Goal: Information Seeking & Learning: Learn about a topic

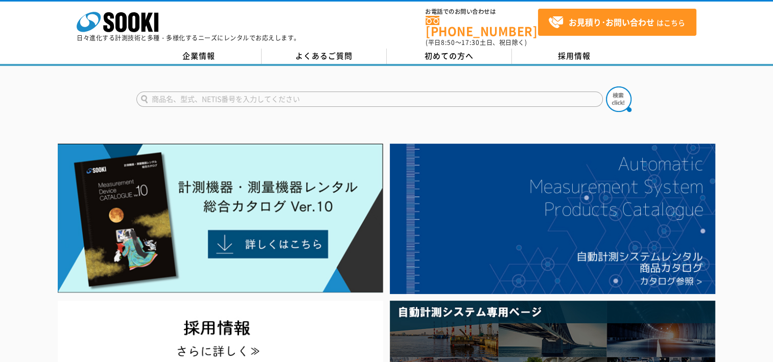
click at [198, 91] on input "text" at bounding box center [369, 98] width 467 height 15
type input "ALC"
click at [624, 88] on img at bounding box center [619, 99] width 26 height 26
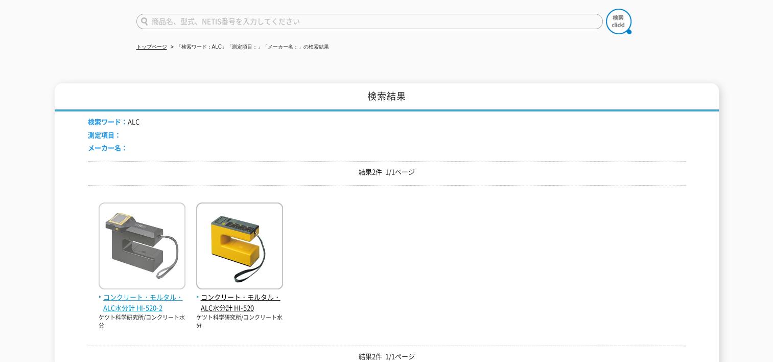
scroll to position [136, 0]
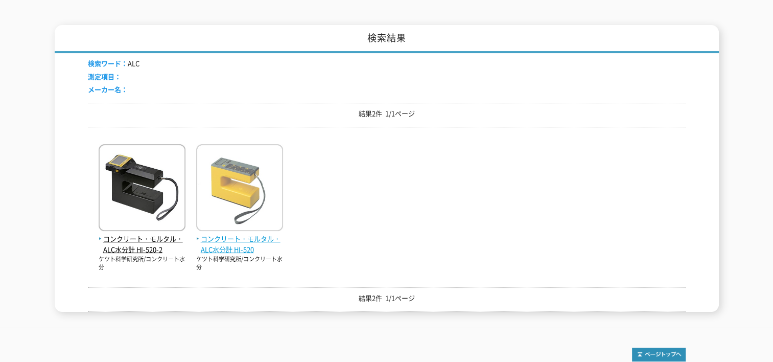
click at [248, 196] on img at bounding box center [239, 188] width 87 height 89
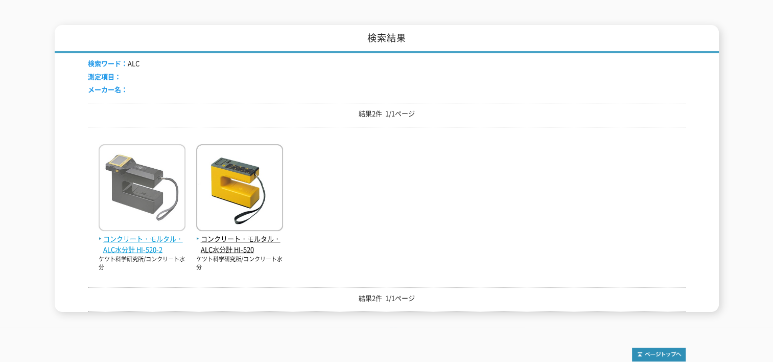
click at [140, 192] on img at bounding box center [142, 188] width 87 height 89
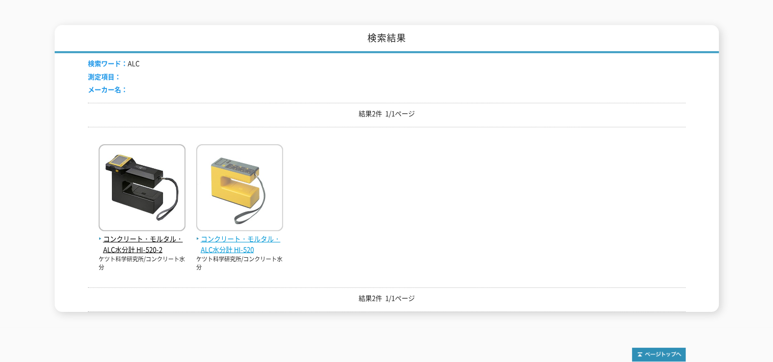
click at [251, 169] on img at bounding box center [239, 188] width 87 height 89
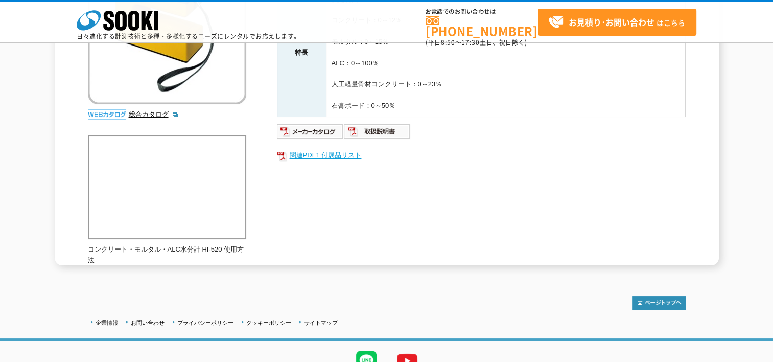
scroll to position [177, 0]
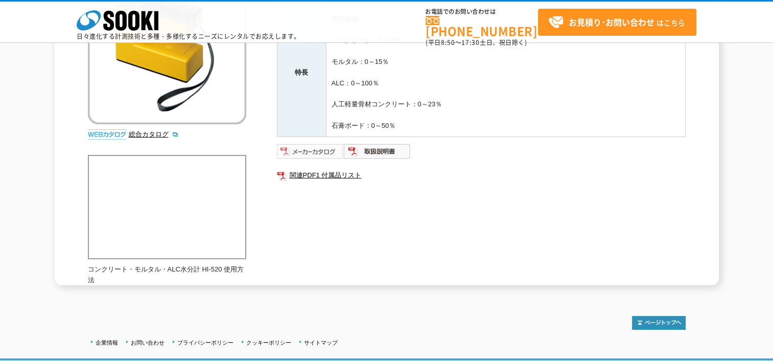
click at [317, 147] on img at bounding box center [310, 151] width 67 height 16
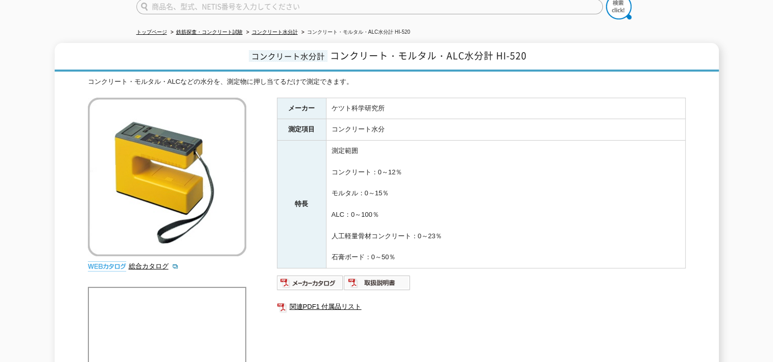
scroll to position [0, 0]
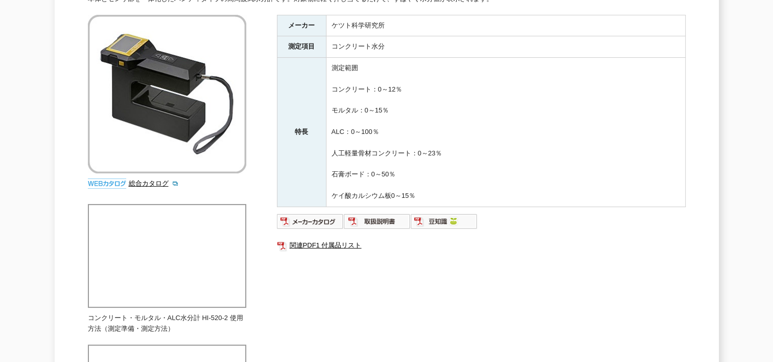
scroll to position [272, 0]
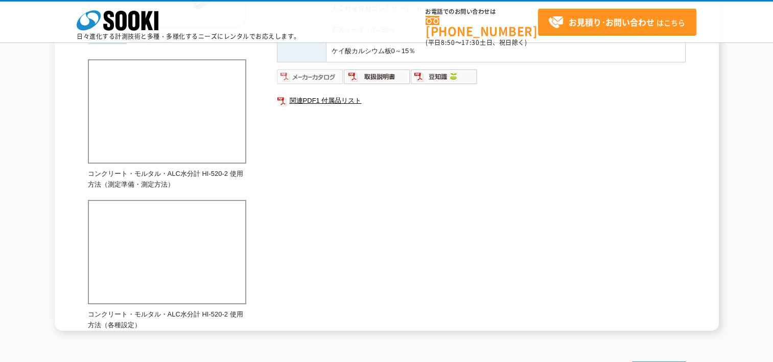
click at [304, 77] on img at bounding box center [310, 76] width 67 height 16
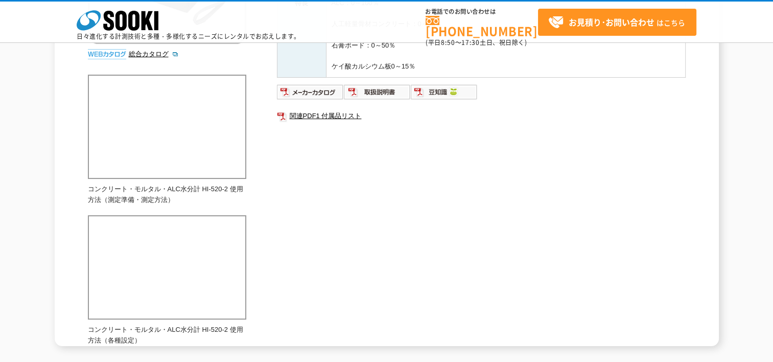
scroll to position [0, 0]
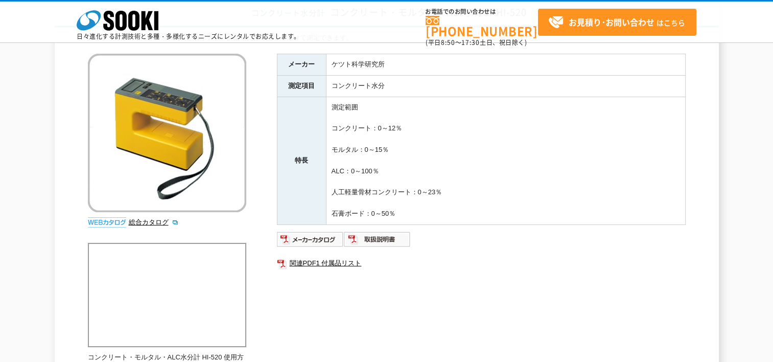
scroll to position [109, 0]
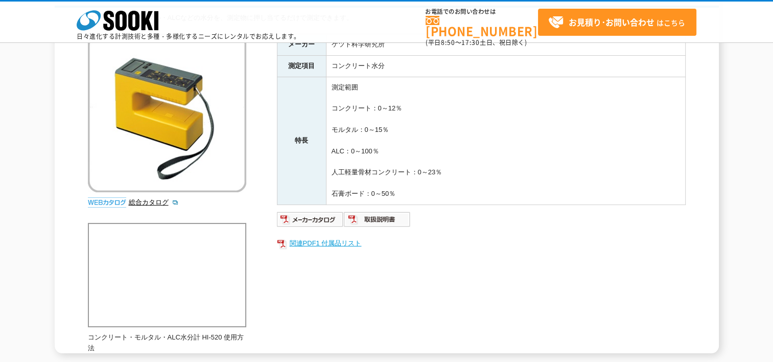
click at [320, 240] on link "関連PDF1 付属品リスト" at bounding box center [481, 243] width 409 height 13
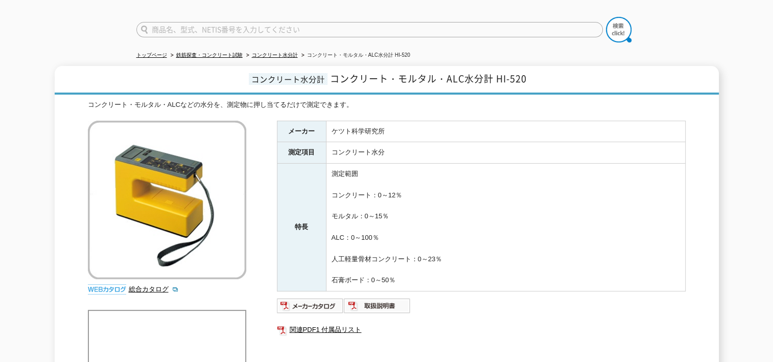
scroll to position [136, 0]
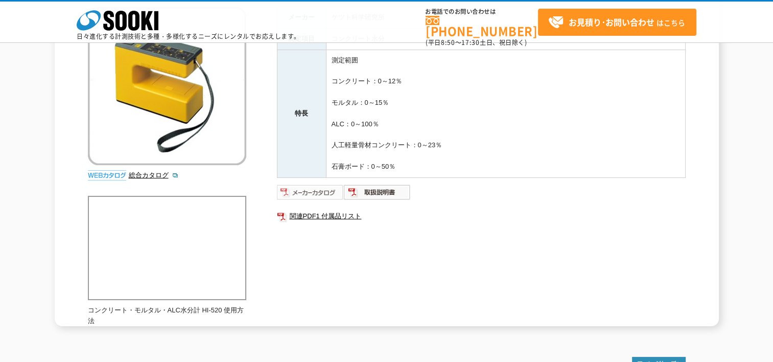
click at [314, 190] on img at bounding box center [310, 192] width 67 height 16
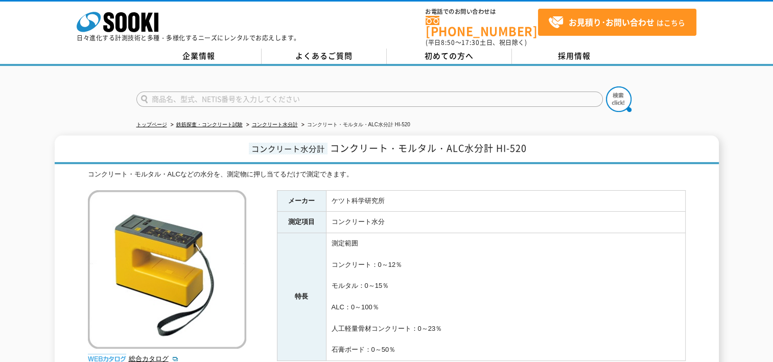
scroll to position [68, 0]
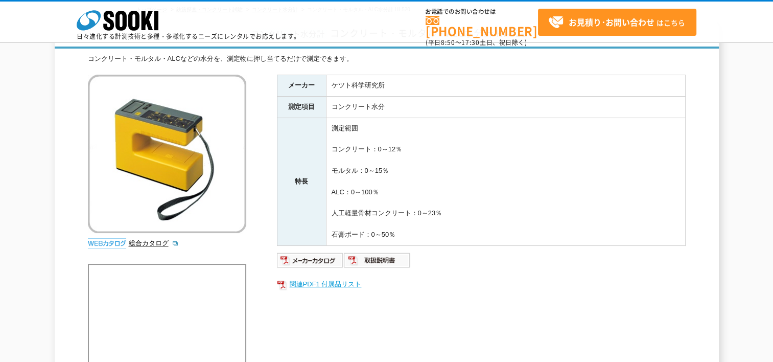
click at [314, 282] on link "関連PDF1 付属品リスト" at bounding box center [481, 284] width 409 height 13
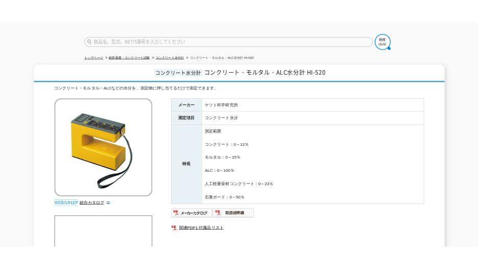
scroll to position [0, 0]
